Goal: Information Seeking & Learning: Check status

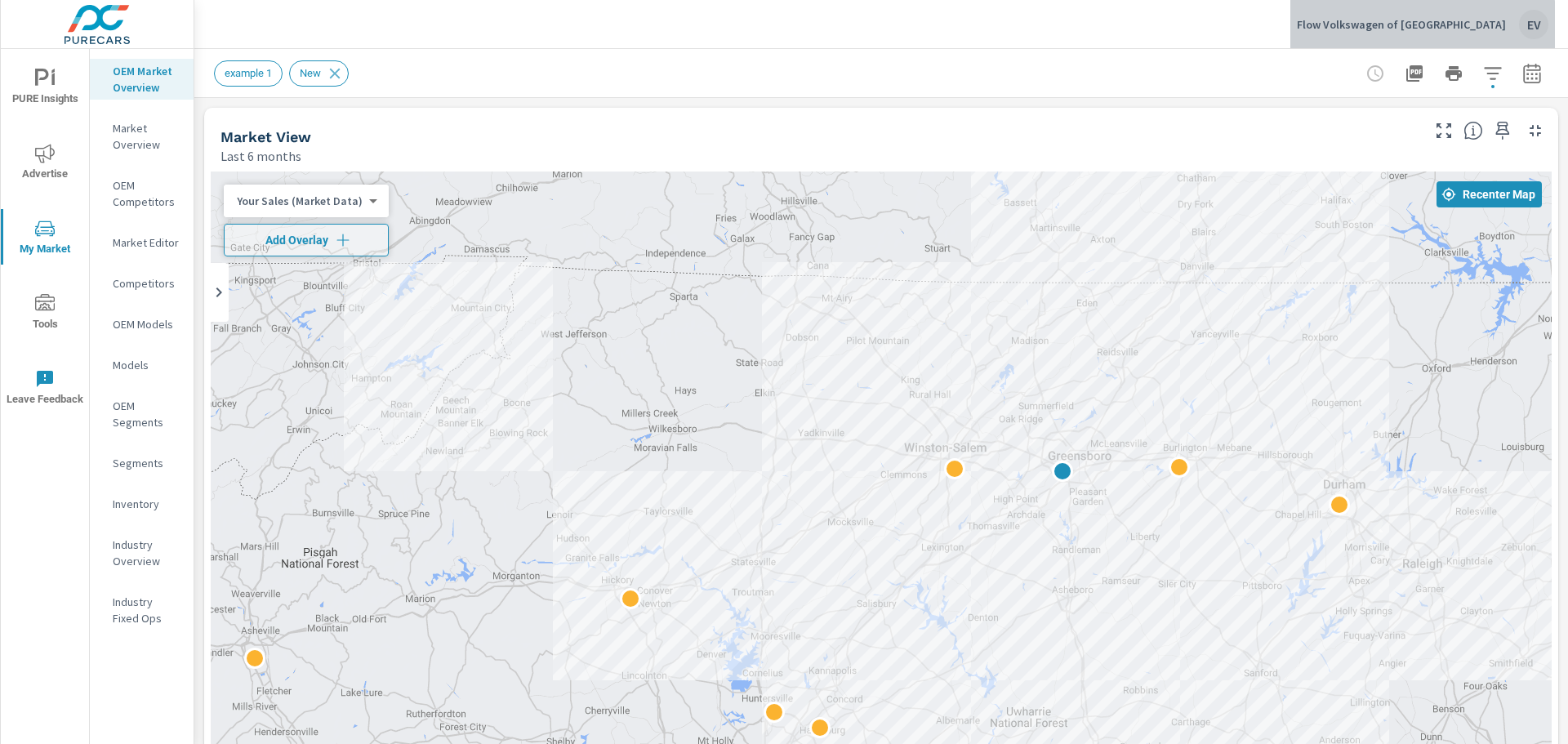
click at [1475, 26] on p "Flow Volkswagen of [GEOGRAPHIC_DATA]" at bounding box center [1401, 24] width 209 height 15
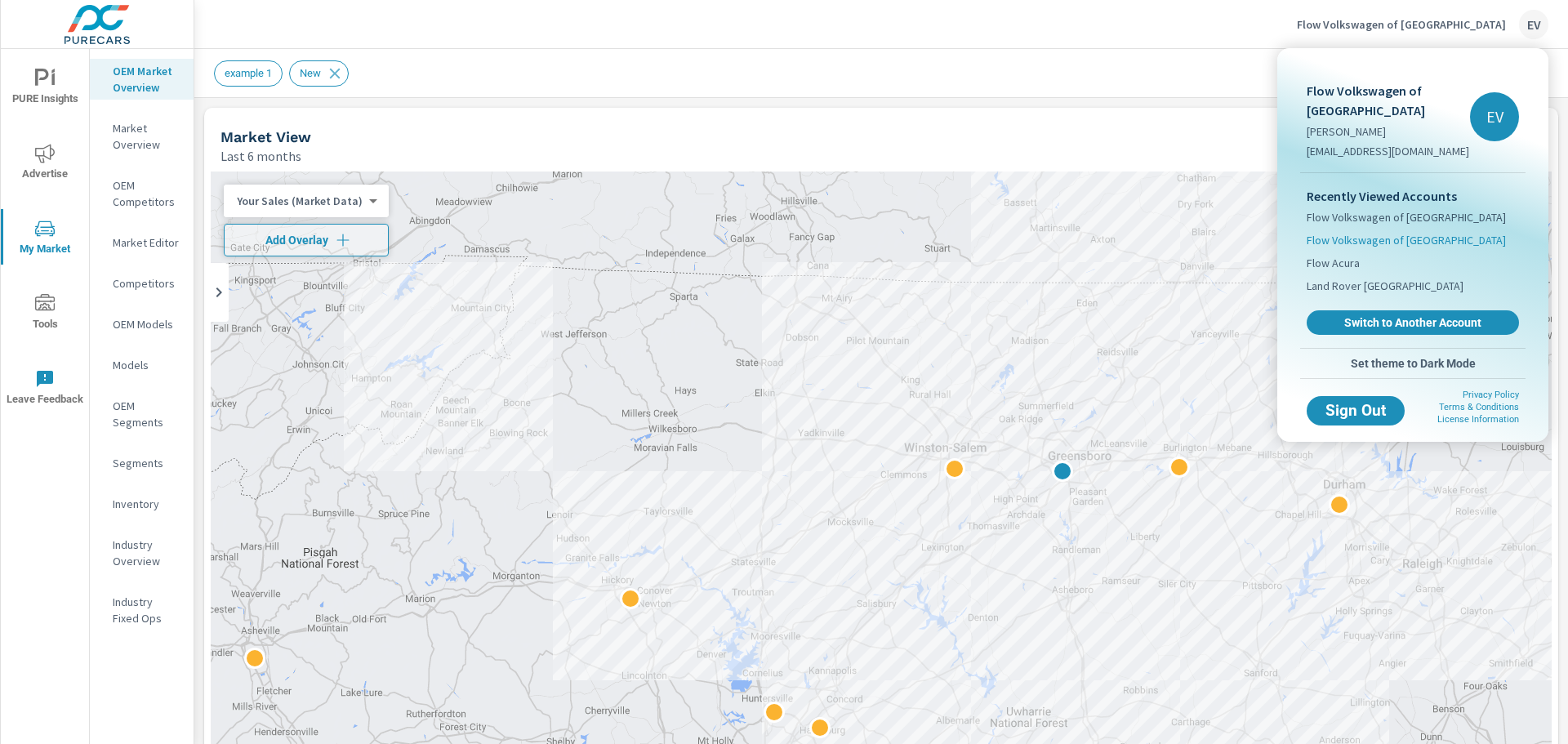
click at [1431, 242] on span "Flow Volkswagen of [GEOGRAPHIC_DATA]" at bounding box center [1406, 240] width 199 height 17
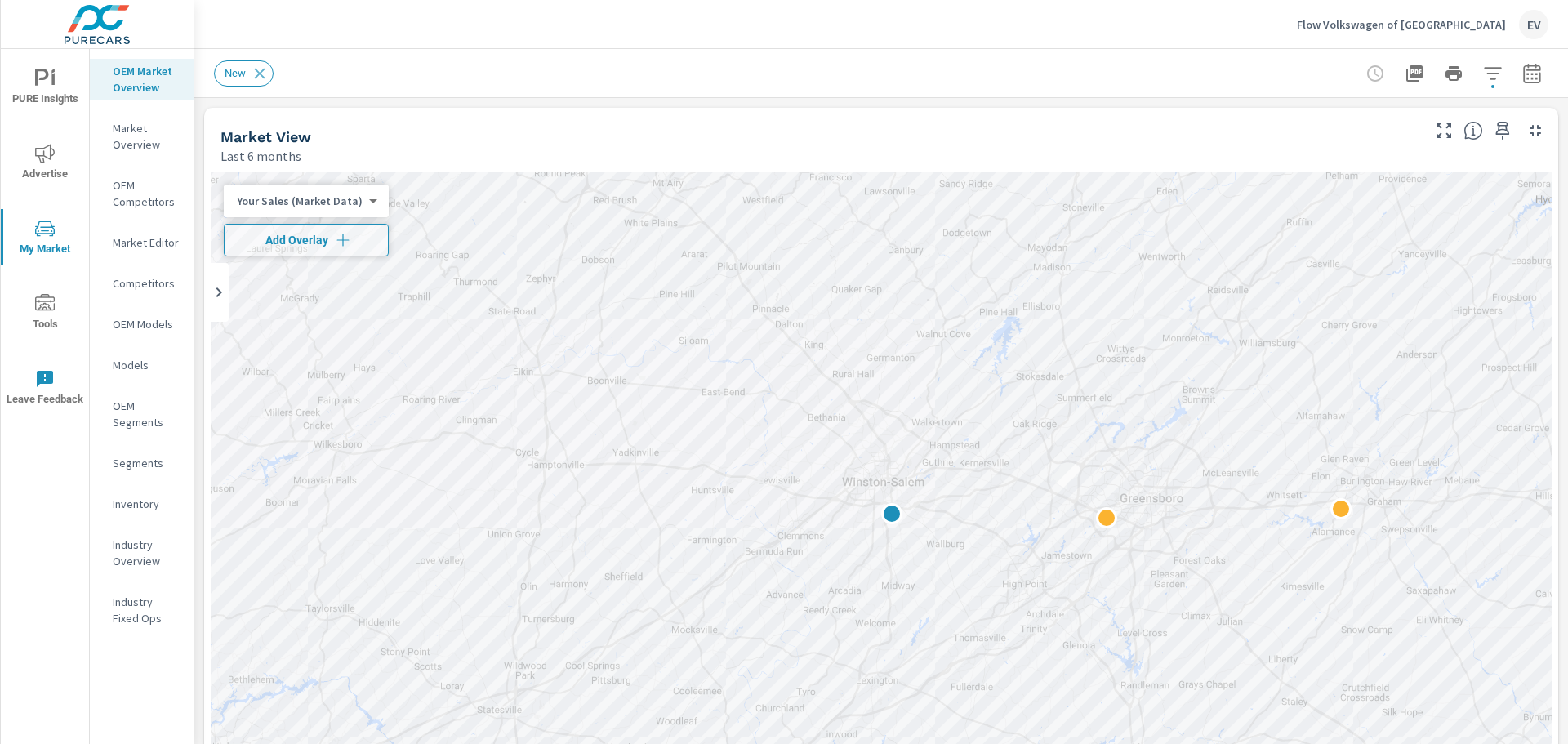
click at [1485, 79] on icon "button" at bounding box center [1492, 73] width 17 height 12
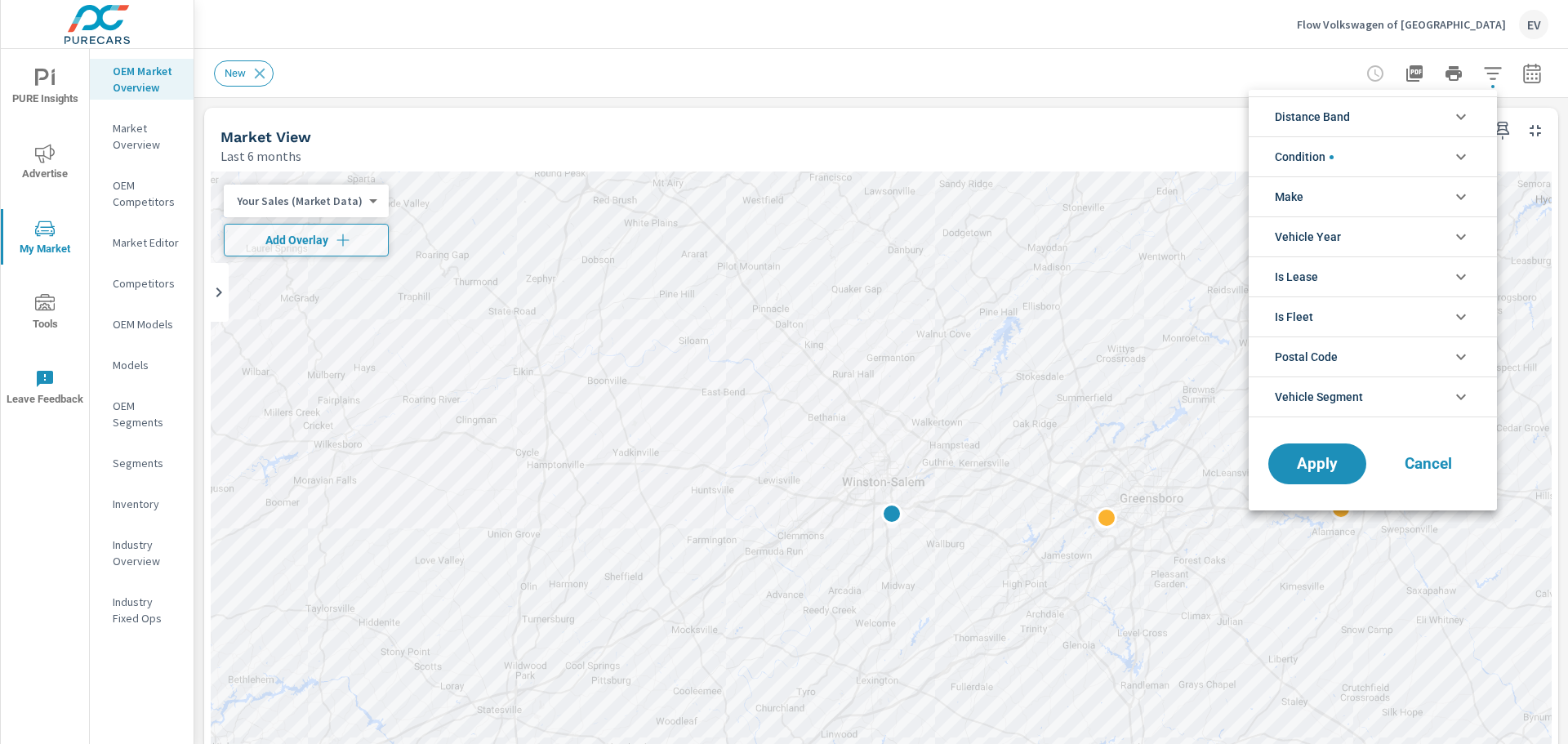
click at [1524, 66] on div at bounding box center [784, 372] width 1568 height 744
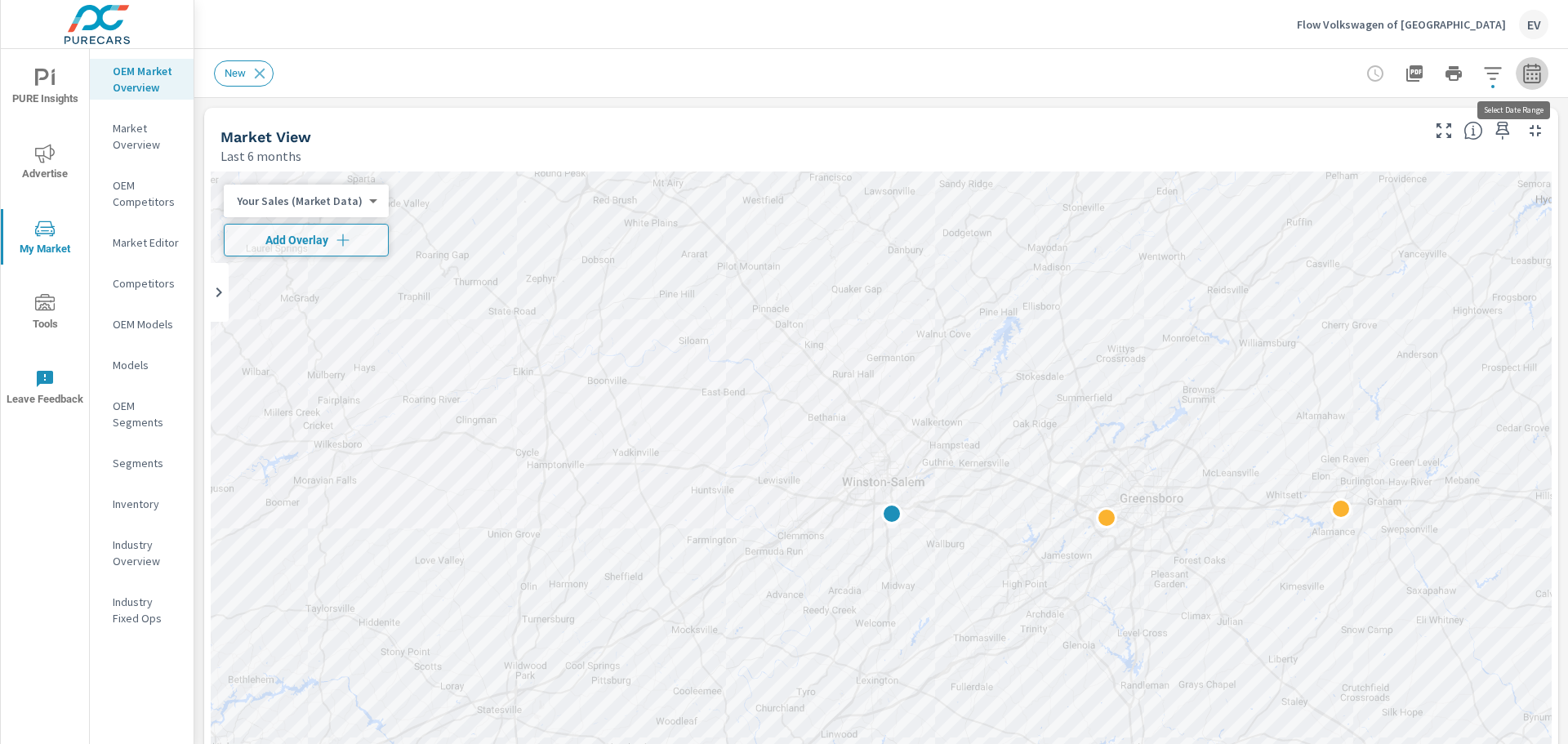
click at [1523, 80] on icon "button" at bounding box center [1533, 74] width 20 height 20
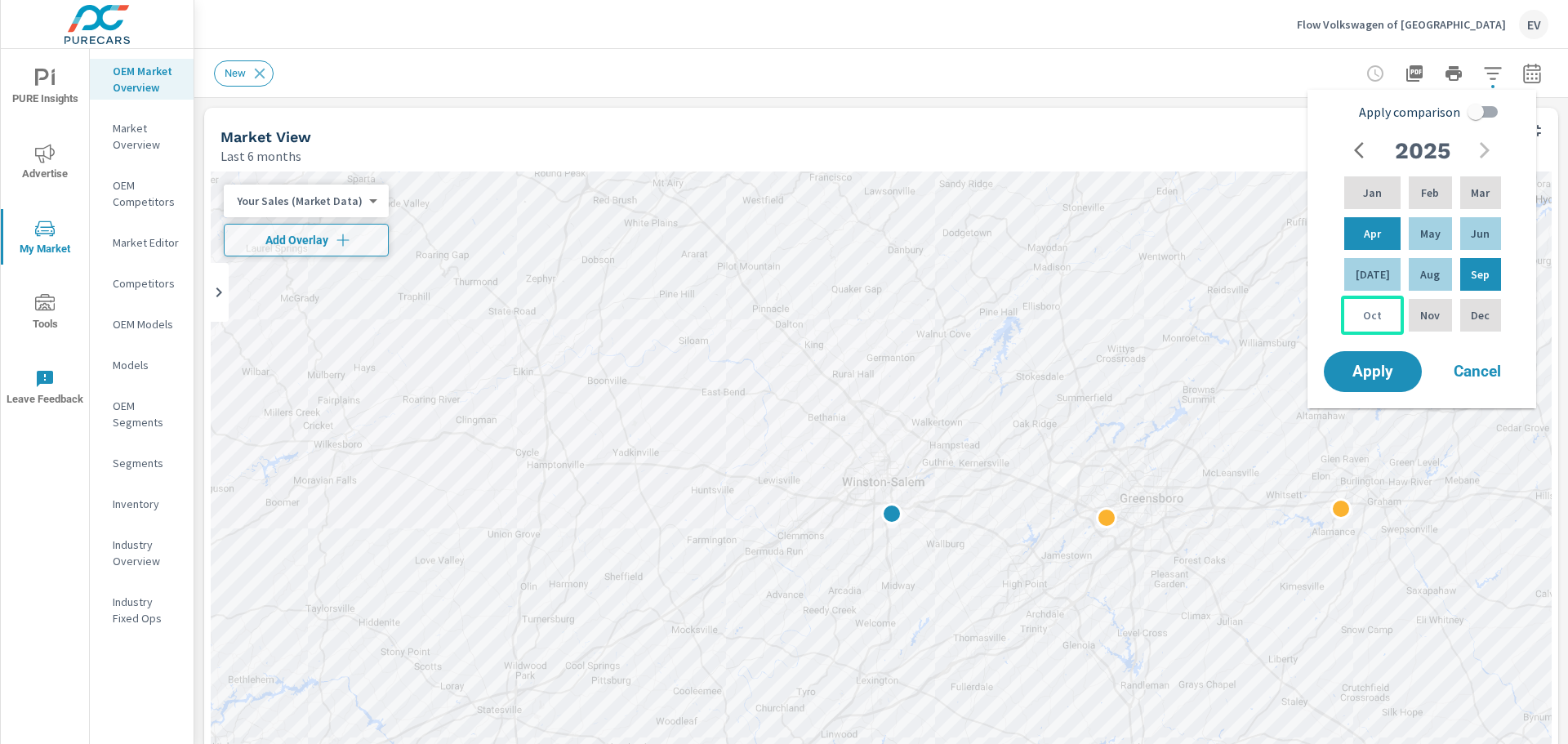
click at [1348, 325] on div "Oct" at bounding box center [1373, 316] width 63 height 39
click at [1482, 89] on button "button" at bounding box center [1492, 73] width 32 height 32
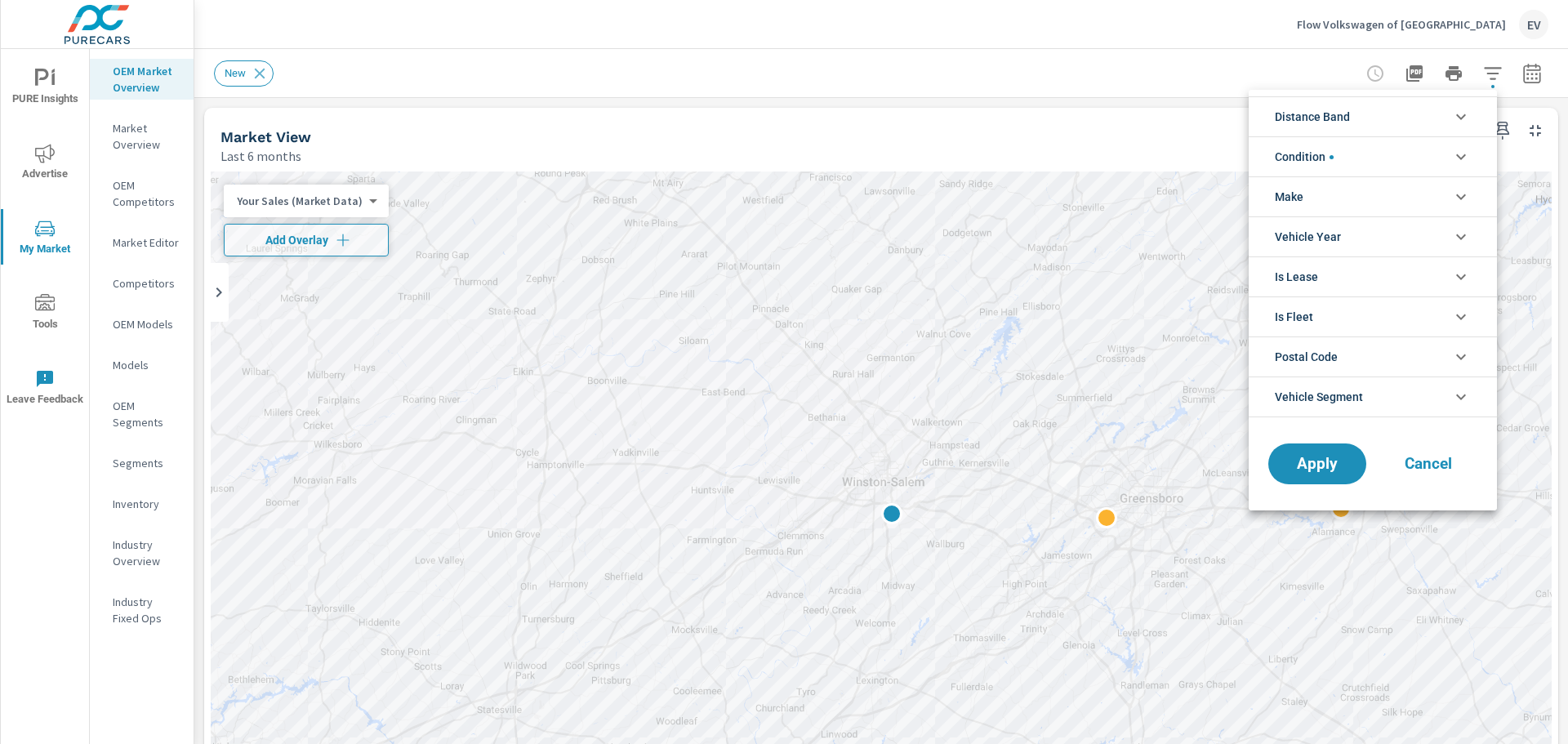
click at [29, 174] on div at bounding box center [784, 372] width 1568 height 744
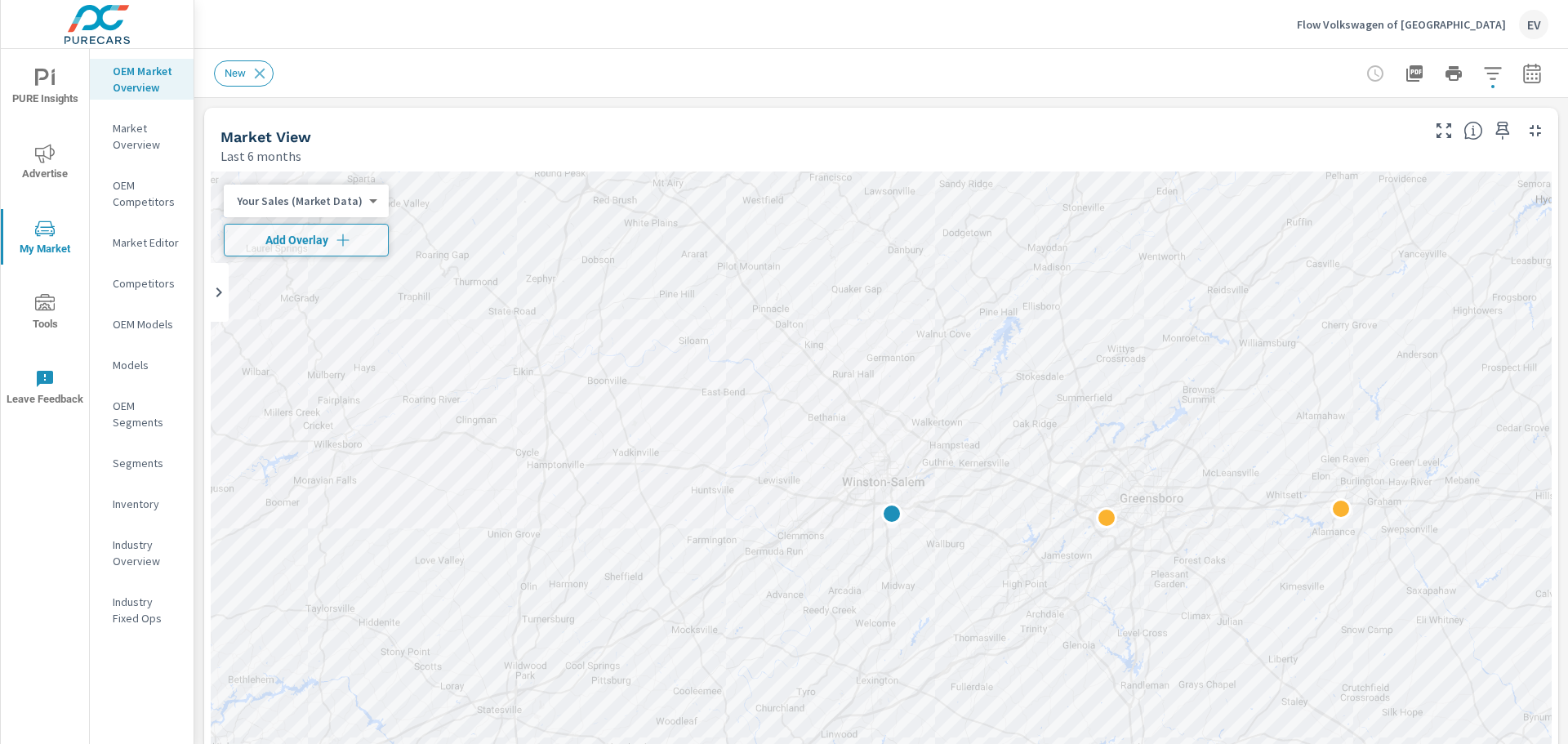
click at [39, 161] on icon "nav menu" at bounding box center [45, 154] width 20 height 20
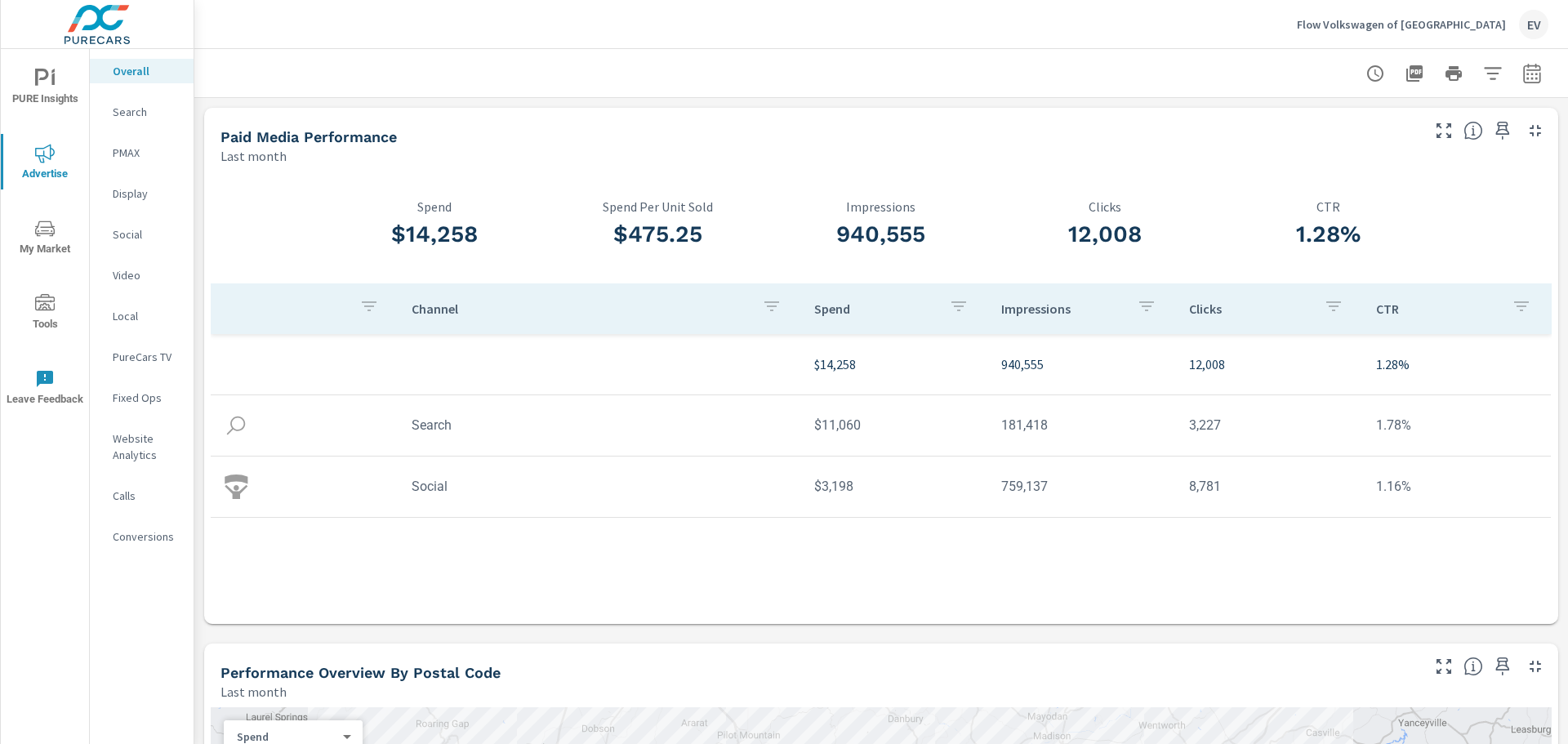
click at [1524, 83] on button "button" at bounding box center [1532, 73] width 32 height 32
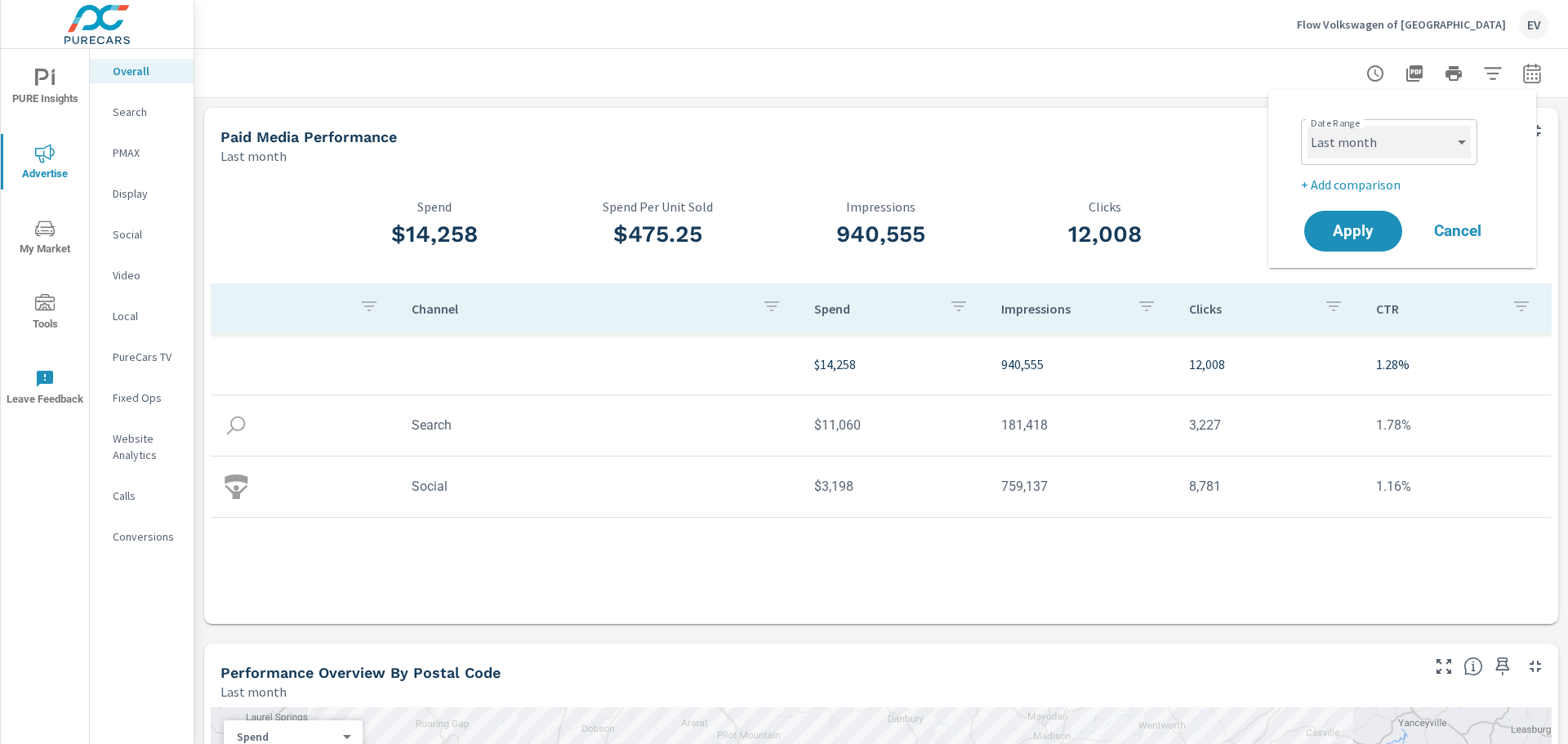
click at [1469, 143] on select "Custom [DATE] Last week Last 7 days Last 14 days Last 30 days Last 45 days Last…" at bounding box center [1390, 141] width 164 height 32
select select "Month to date"
click at [1308, 125] on select "Custom [DATE] Last week Last 7 days Last 14 days Last 30 days Last 45 days Last…" at bounding box center [1390, 141] width 164 height 32
click at [1347, 223] on span "Apply" at bounding box center [1353, 231] width 67 height 16
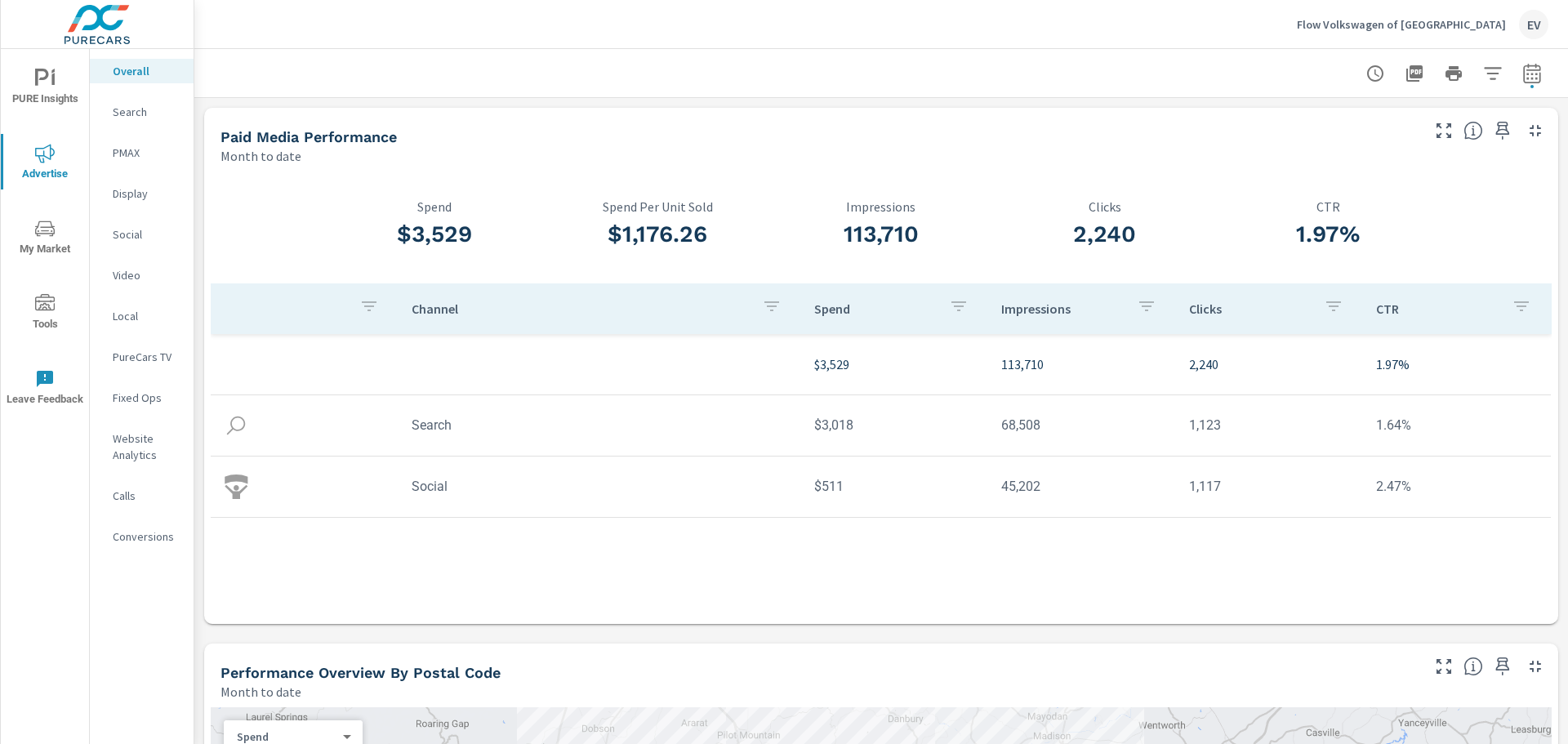
click at [159, 103] on div "Search" at bounding box center [142, 112] width 104 height 25
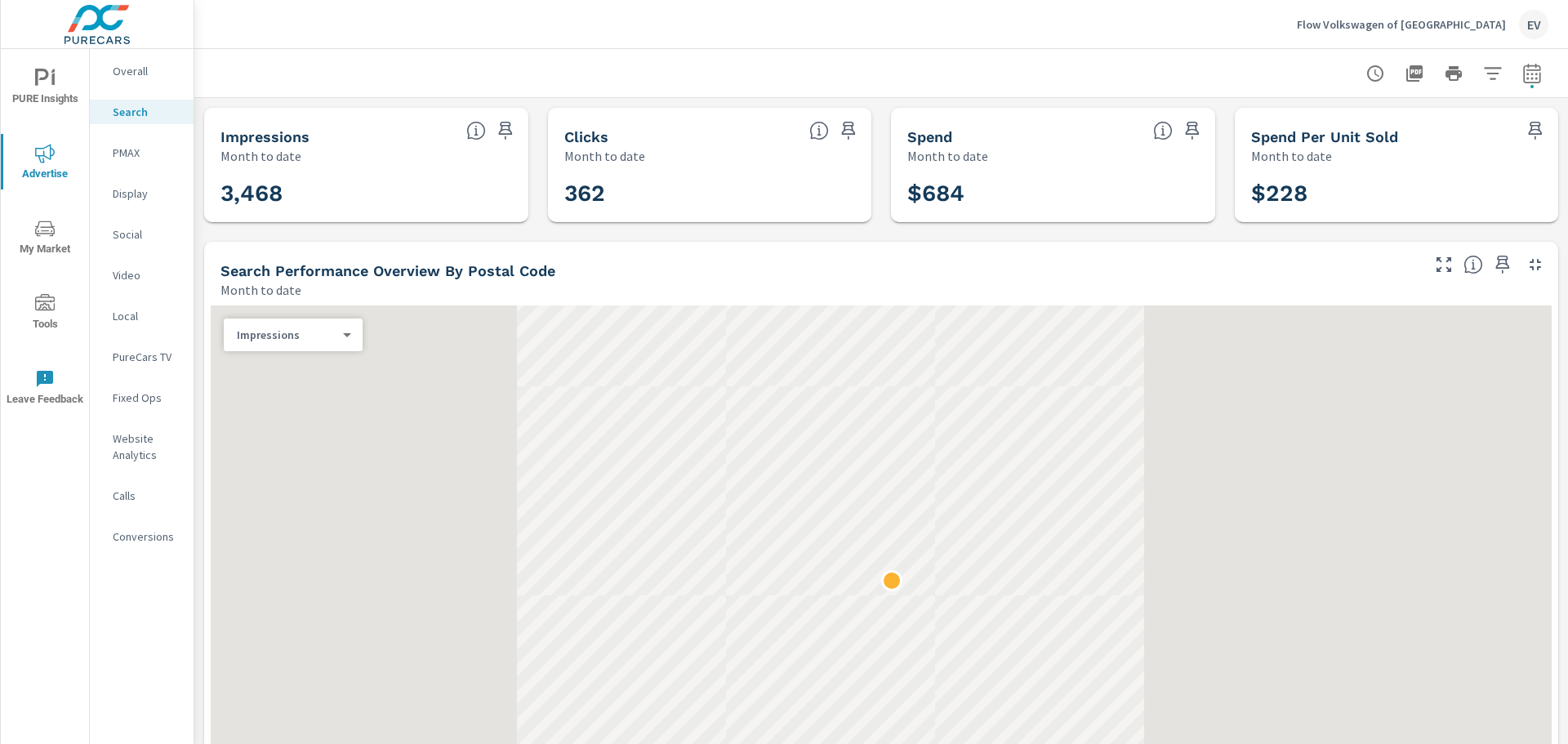
scroll to position [69, 0]
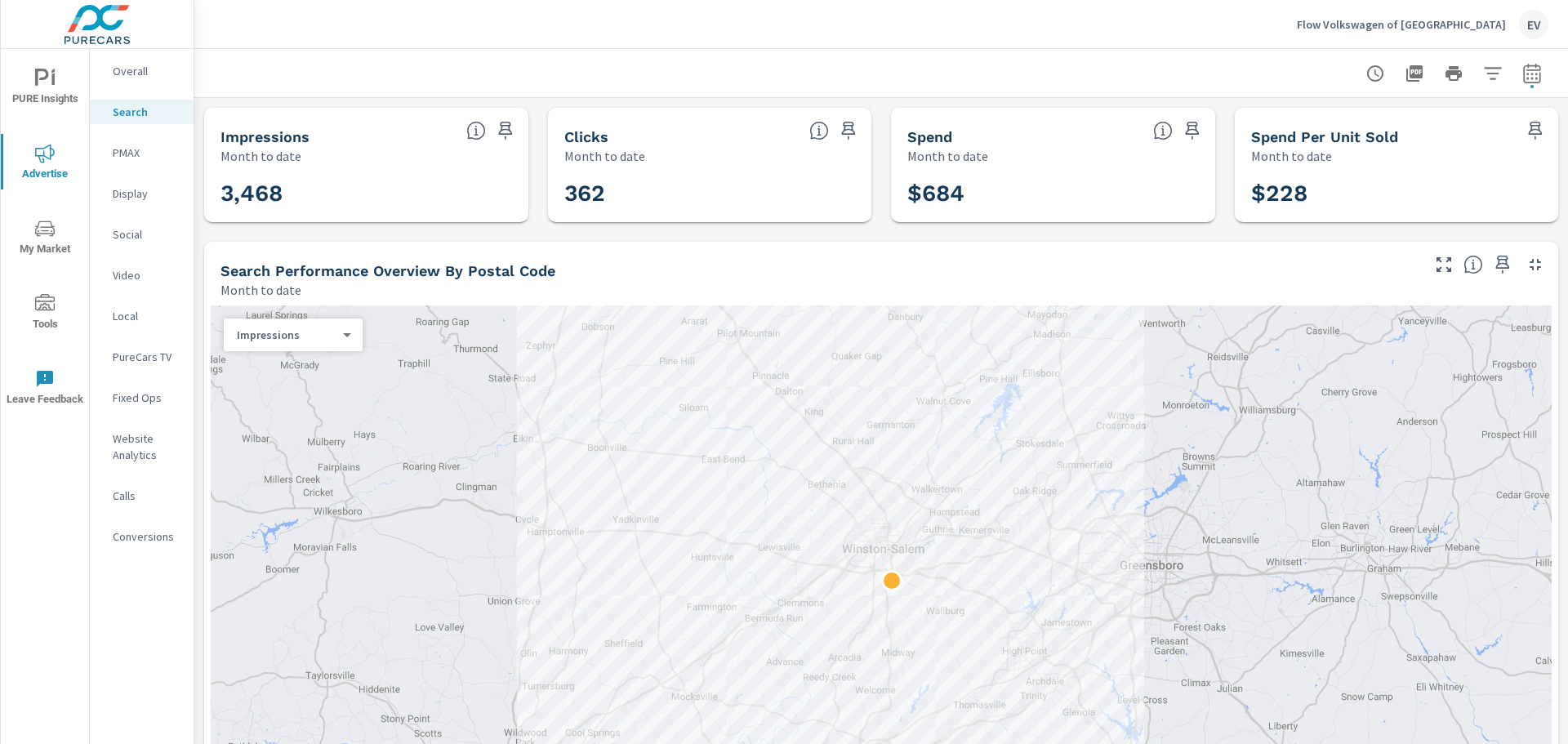
click at [1523, 71] on icon "button" at bounding box center [1533, 74] width 20 height 20
select select "Month to date"
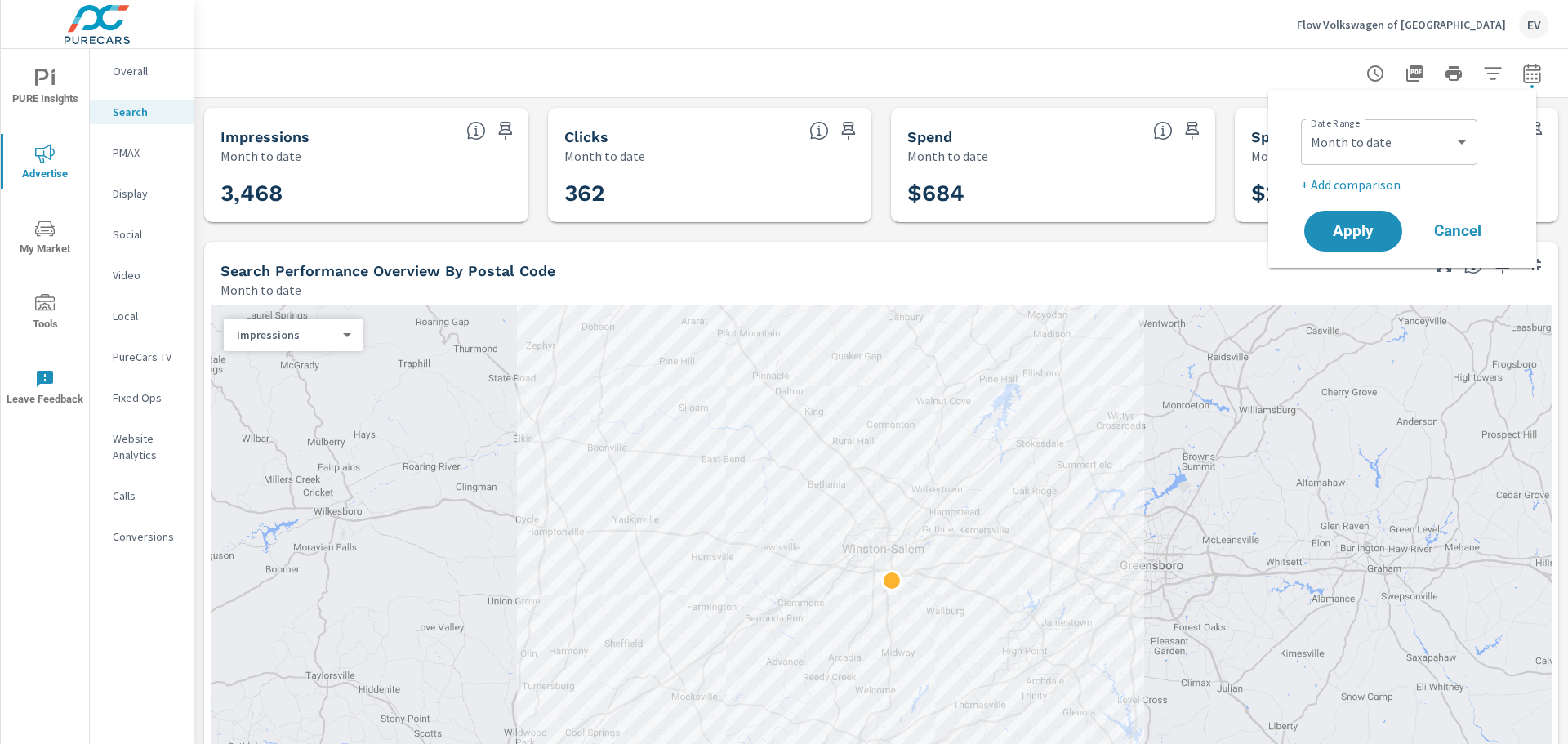
click at [1249, 49] on div at bounding box center [881, 73] width 1335 height 48
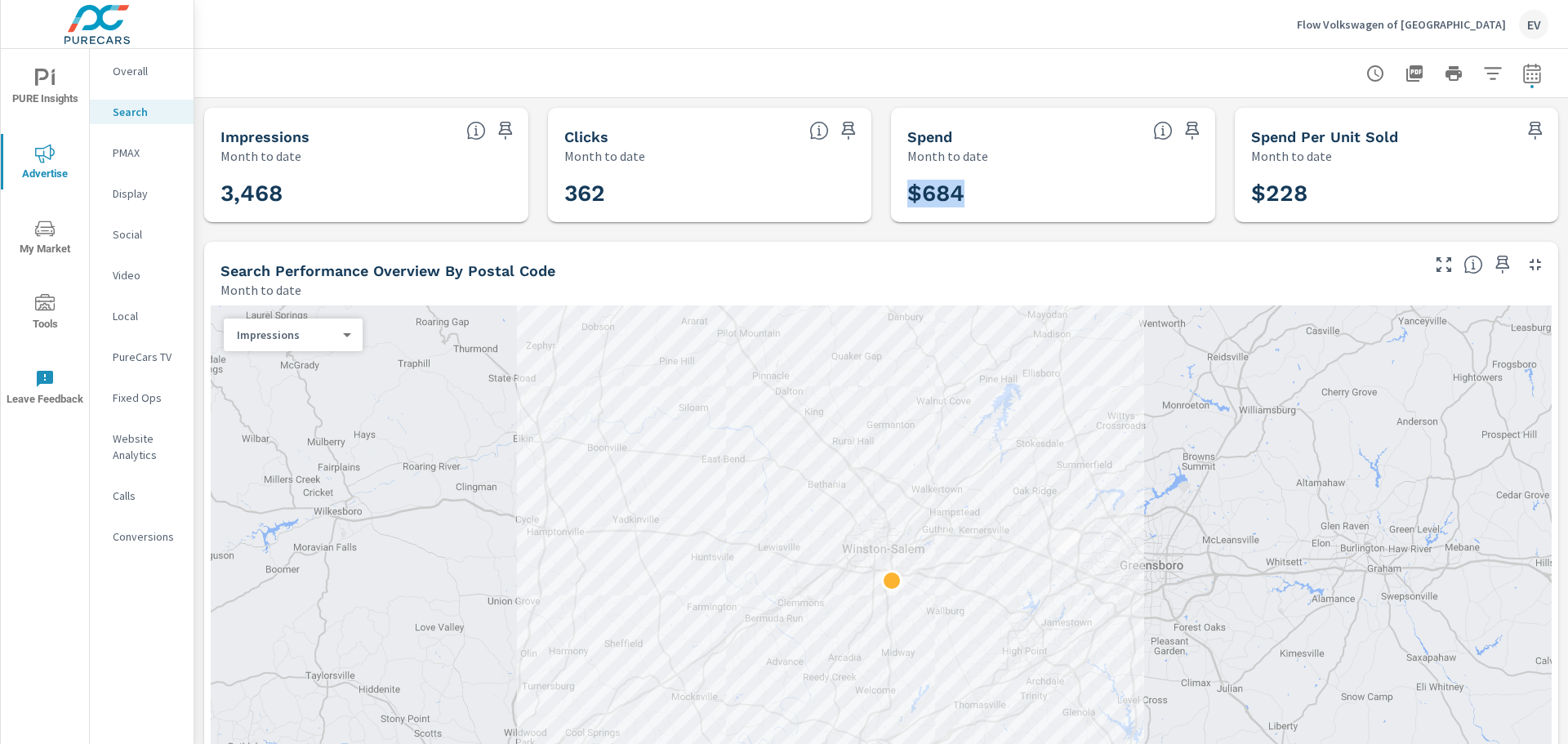
drag, startPoint x: 973, startPoint y: 202, endPoint x: 869, endPoint y: 202, distance: 104.0
click at [1002, 194] on h3 "$684" at bounding box center [1052, 193] width 291 height 27
click at [137, 74] on p "Overall" at bounding box center [146, 71] width 68 height 17
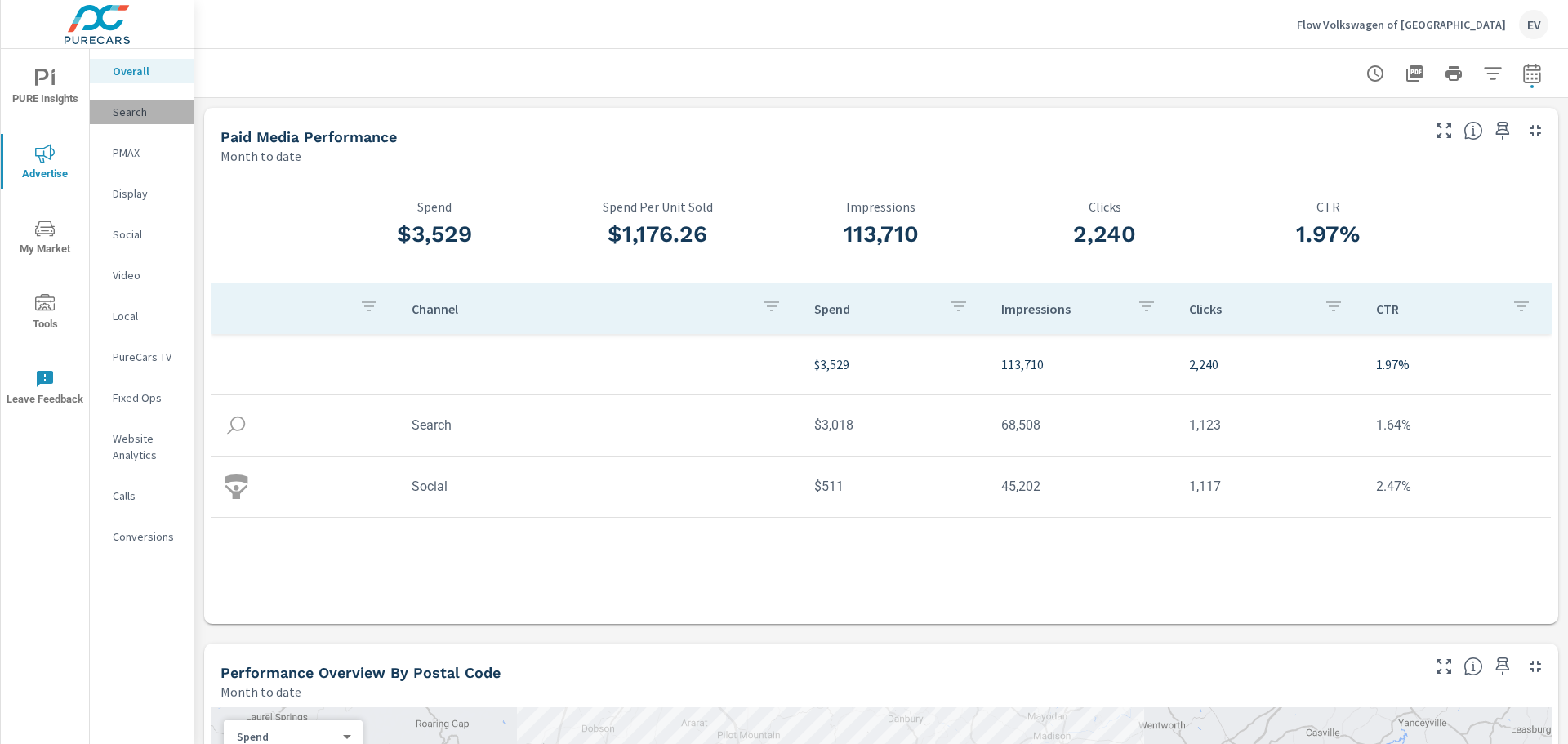
click at [142, 108] on p "Search" at bounding box center [146, 112] width 68 height 17
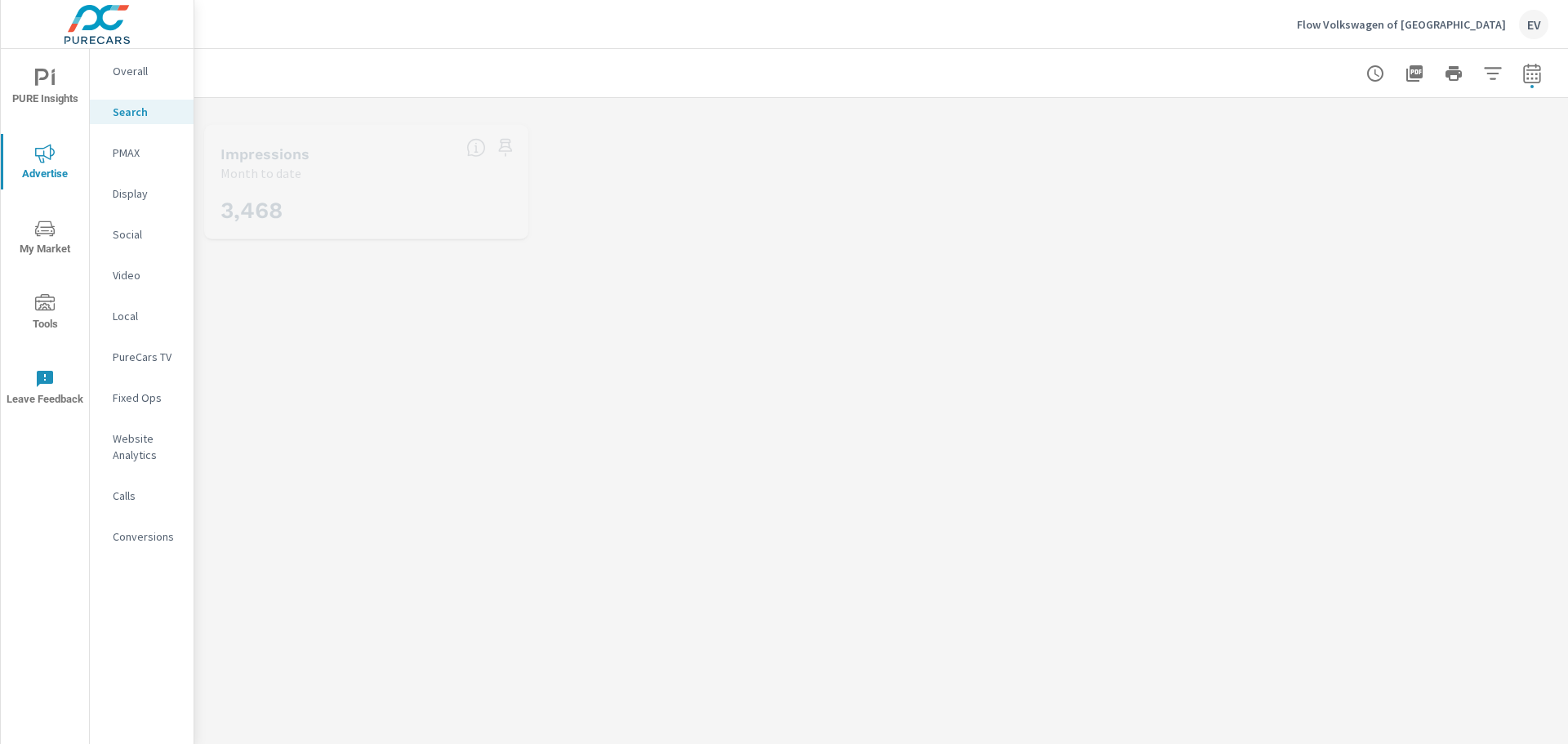
scroll to position [69, 0]
